Goal: Information Seeking & Learning: Learn about a topic

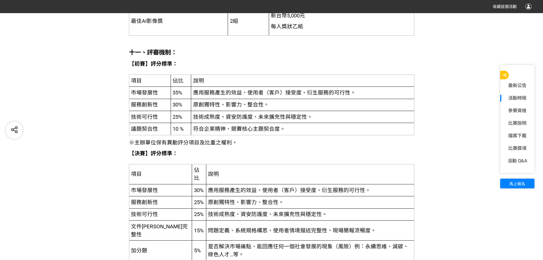
scroll to position [1313, 0]
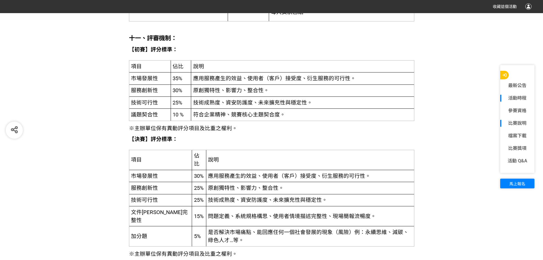
click at [515, 120] on link "比賽說明" at bounding box center [518, 123] width 34 height 7
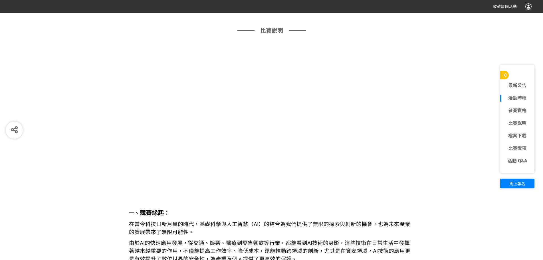
scroll to position [444, 0]
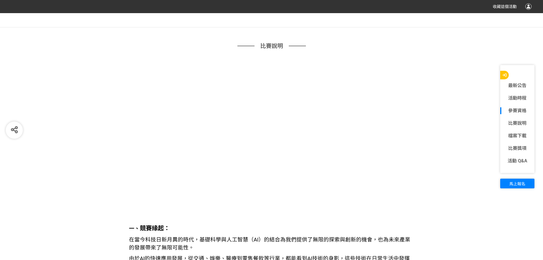
click at [304, 229] on p "一、 競賽緣起：" at bounding box center [272, 228] width 286 height 9
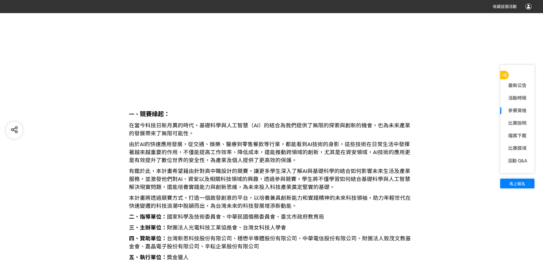
scroll to position [586, 0]
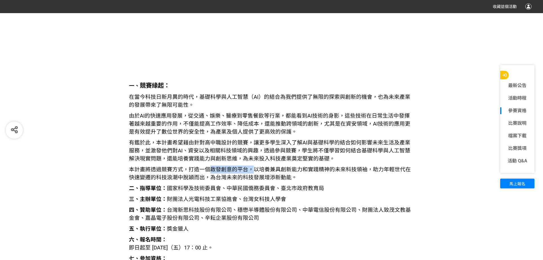
drag, startPoint x: 210, startPoint y: 170, endPoint x: 250, endPoint y: 170, distance: 39.1
click at [250, 170] on span "本計畫將透過競賽方式，打造一個啟發創意的平台，以培養兼具創新能力和實踐精神的未來科技領袖，助力年輕世代在快速變遷的科技浪潮中脫穎而出，為台灣未來的科技發展增添…" at bounding box center [270, 173] width 282 height 14
click at [303, 181] on p "本計畫將透過競賽方式，打造一個啟發創意的平台，以培養兼具創新能力和實踐精神的未來科技領袖，助力年輕世代在快速變遷的科技浪潮中脫穎而出，為台灣未來的科技發展增添…" at bounding box center [272, 174] width 286 height 16
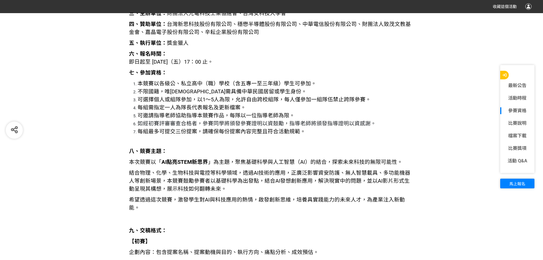
scroll to position [786, 0]
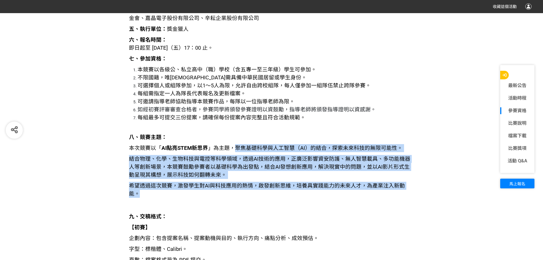
drag, startPoint x: 235, startPoint y: 148, endPoint x: 411, endPoint y: 182, distance: 179.1
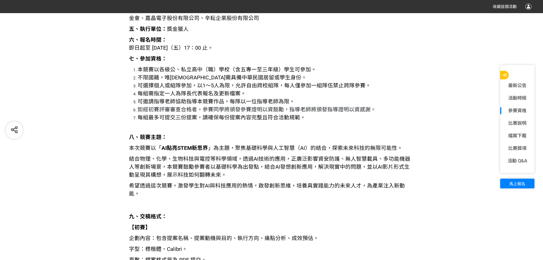
click at [365, 213] on p "九、交稿格式：" at bounding box center [272, 217] width 286 height 8
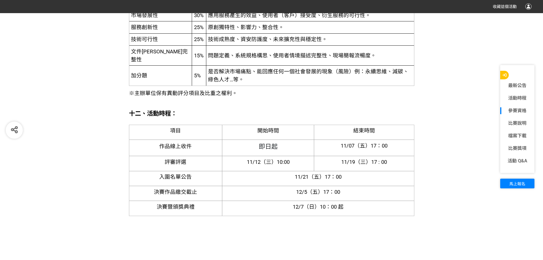
scroll to position [1472, 0]
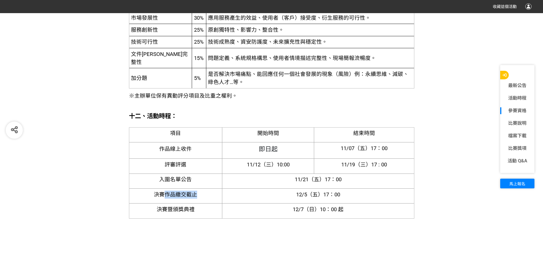
drag, startPoint x: 162, startPoint y: 195, endPoint x: 199, endPoint y: 199, distance: 37.9
click at [199, 199] on td "決賽作品繳交截止" at bounding box center [175, 195] width 93 height 15
click at [208, 193] on p "決賽作品繳交截止" at bounding box center [175, 195] width 89 height 8
drag, startPoint x: 163, startPoint y: 179, endPoint x: 243, endPoint y: 183, distance: 79.8
click at [236, 184] on tr "入圍名單公告 11/21（五）17：00" at bounding box center [271, 181] width 285 height 15
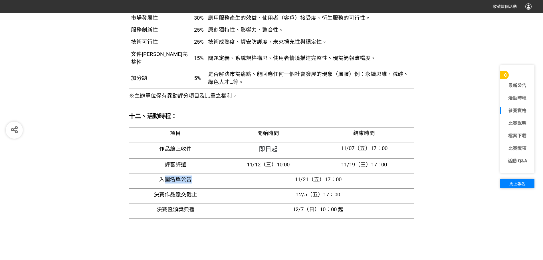
click at [249, 183] on p "11/21（五）17：00" at bounding box center [318, 180] width 188 height 8
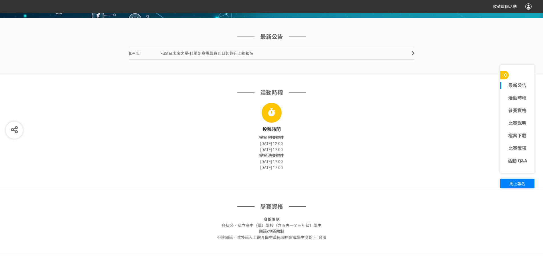
scroll to position [215, 0]
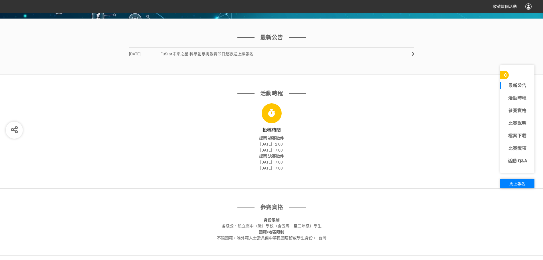
drag, startPoint x: 256, startPoint y: 143, endPoint x: 289, endPoint y: 152, distance: 34.0
click at [289, 152] on div "提案 初賽徵件 [DATE] 12:00 [DATE] 17:00" at bounding box center [272, 144] width 286 height 18
click at [295, 149] on div "提案 初賽徵件 [DATE] 12:00 [DATE] 17:00" at bounding box center [272, 144] width 286 height 18
click at [516, 108] on link "參賽資格" at bounding box center [518, 110] width 34 height 7
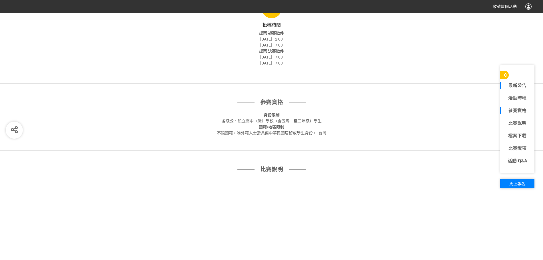
scroll to position [377, 0]
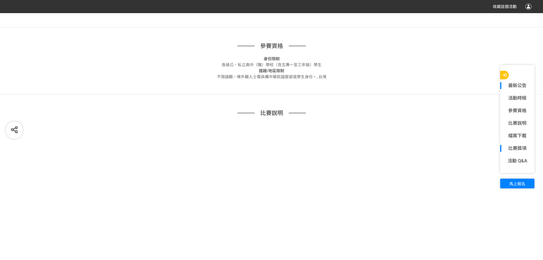
click at [519, 149] on link "比賽獎項" at bounding box center [518, 148] width 34 height 7
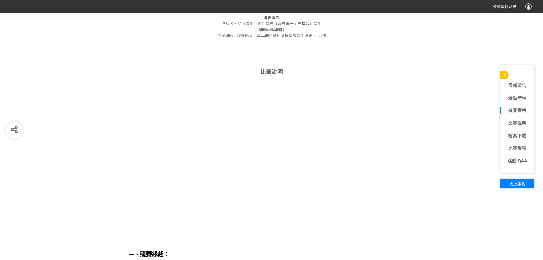
scroll to position [417, 0]
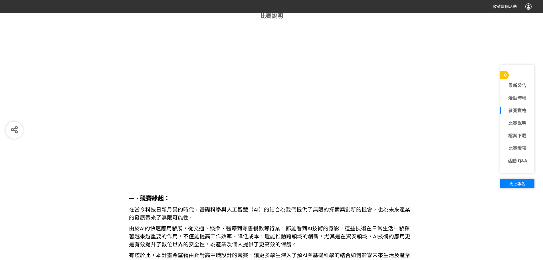
scroll to position [502, 0]
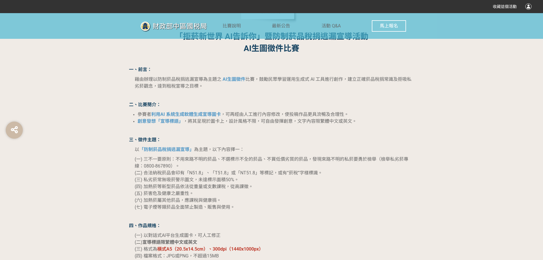
scroll to position [428, 0]
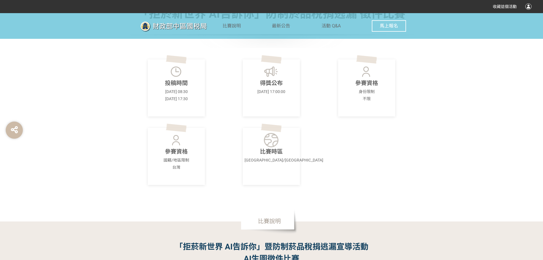
scroll to position [228, 0]
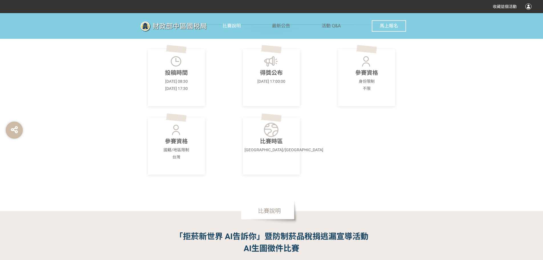
click at [238, 26] on span "比賽說明" at bounding box center [232, 25] width 18 height 5
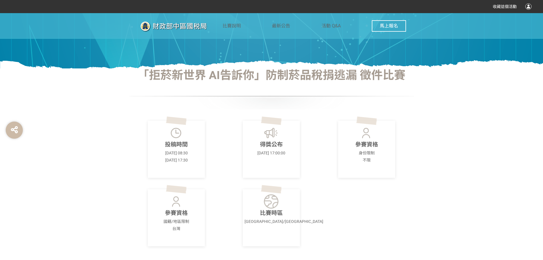
scroll to position [171, 0]
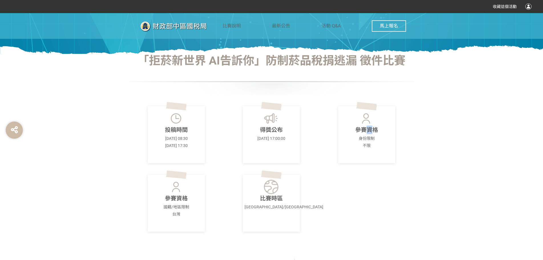
click at [371, 133] on p "參賽資格" at bounding box center [367, 130] width 54 height 9
click at [168, 198] on p "參賽資格" at bounding box center [177, 198] width 54 height 9
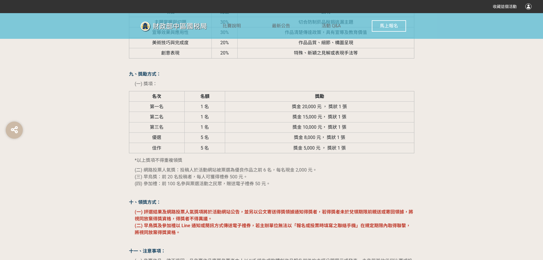
scroll to position [857, 0]
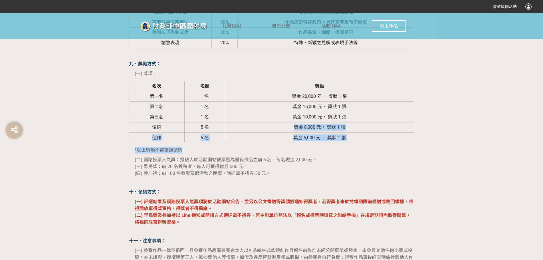
drag, startPoint x: 295, startPoint y: 125, endPoint x: 361, endPoint y: 149, distance: 70.3
click at [361, 149] on div "「拒菸新世界 AI告訴你」暨防制菸品稅捐逃漏宣導活動 AI生圖徵件比賽 一、前言： 藉由辦理以防制菸品稅捐逃漏宣導為主題之 AI生圖徵件 比賽，鼓勵民眾學習運…" at bounding box center [272, 69] width 286 height 932
click at [356, 151] on p "*以上獎項不得重複領獎" at bounding box center [275, 150] width 280 height 7
click at [354, 136] on td "獎金 5,000 元 ， 獎狀 1 張" at bounding box center [319, 138] width 189 height 10
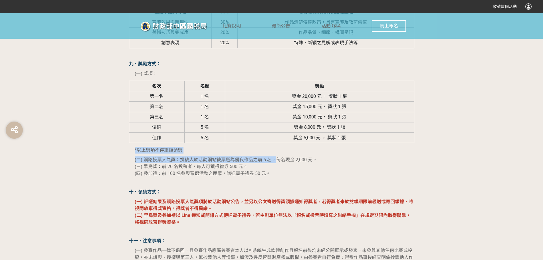
drag, startPoint x: 354, startPoint y: 136, endPoint x: 275, endPoint y: 158, distance: 81.6
click at [275, 158] on div "「拒菸新世界 AI告訴你」暨防制菸品稅捐逃漏宣導活動 AI生圖徵件比賽 一、前言： 藉由辦理以防制菸品稅捐逃漏宣導為主題之 AI生圖徵件 比賽，鼓勵民眾學習運…" at bounding box center [272, 69] width 286 height 932
click at [294, 158] on span "(二) 網路投票人氣獎：投稿人於活動網站被票選為優良作品之前 6 名，每名現金 2,000 元。" at bounding box center [226, 159] width 182 height 5
click at [237, 173] on span "(四) 參加禮：前 100 名參與票選活動之民眾，贈送電子禮券 50 元。" at bounding box center [203, 173] width 136 height 5
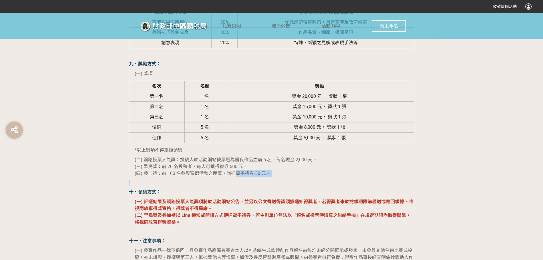
drag, startPoint x: 237, startPoint y: 173, endPoint x: 274, endPoint y: 184, distance: 38.4
click at [274, 184] on div "「拒菸新世界 AI告訴你」暨防制菸品稅捐逃漏宣導活動 AI生圖徵件比賽 一、前言： 藉由辦理以防制菸品稅捐逃漏宣導為主題之 AI生圖徵件 比賽，鼓勵民眾學習運…" at bounding box center [272, 69] width 286 height 932
click at [303, 177] on div "「拒菸新世界 AI告訴你」暨防制菸品稅捐逃漏宣導活動 AI生圖徵件比賽 一、前言： 藉由辦理以防制菸品稅捐逃漏宣導為主題之 AI生圖徵件 比賽，鼓勵民眾學習運…" at bounding box center [272, 69] width 286 height 932
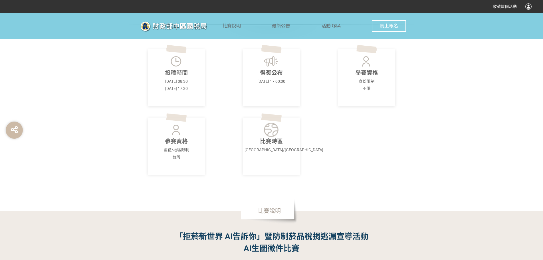
scroll to position [114, 0]
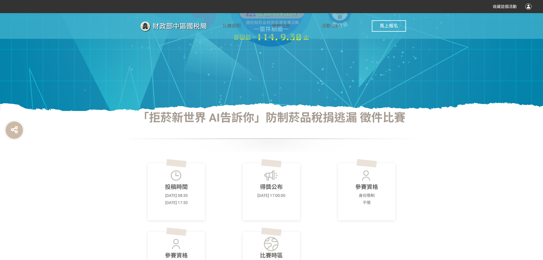
click at [242, 21] on div "比賽說明 最新公告 活動 Q&A 馬上報名" at bounding box center [315, 26] width 184 height 26
click at [232, 25] on span "比賽說明" at bounding box center [232, 25] width 18 height 5
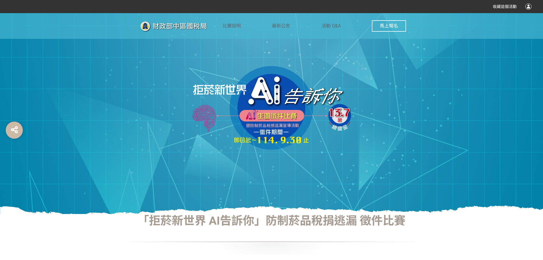
scroll to position [0, 0]
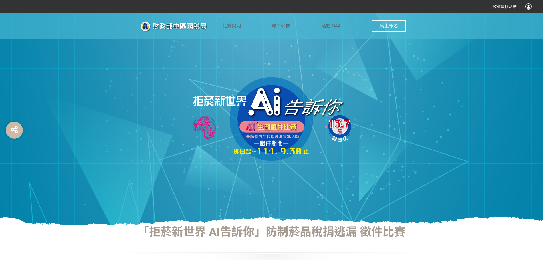
drag, startPoint x: 175, startPoint y: 203, endPoint x: 215, endPoint y: 56, distance: 152.4
click at [215, 56] on div at bounding box center [271, 119] width 543 height 212
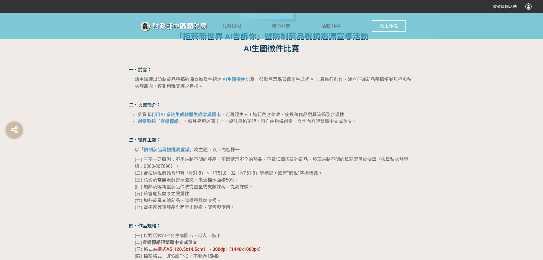
scroll to position [457, 0]
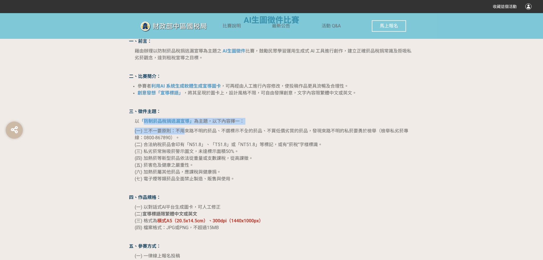
drag, startPoint x: 142, startPoint y: 121, endPoint x: 185, endPoint y: 126, distance: 43.4
click at [258, 161] on p "(一) 三不一要原則：不用來路不明的菸品、不選標示不全的菸品、不買低價劣質的菸品，發現來路不明的私菸要勇於檢舉（檢舉私劣菸專線：0800-867890）。 (…" at bounding box center [275, 155] width 280 height 55
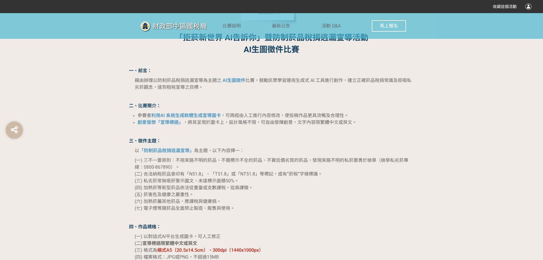
scroll to position [485, 0]
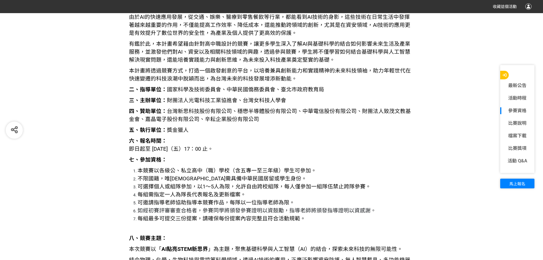
scroll to position [714, 0]
